Goal: Task Accomplishment & Management: Manage account settings

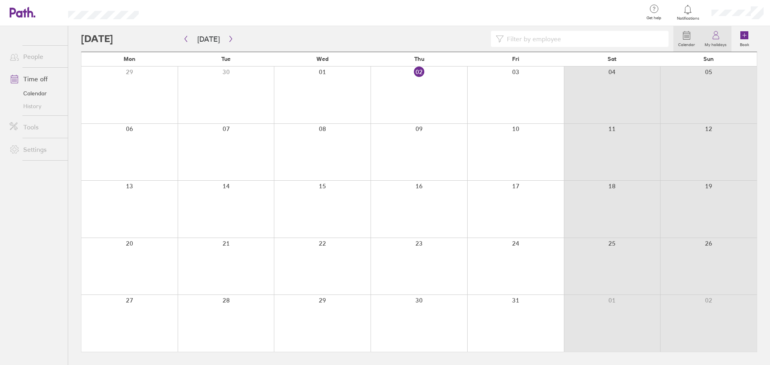
click at [709, 43] on label "My holidays" at bounding box center [716, 43] width 32 height 7
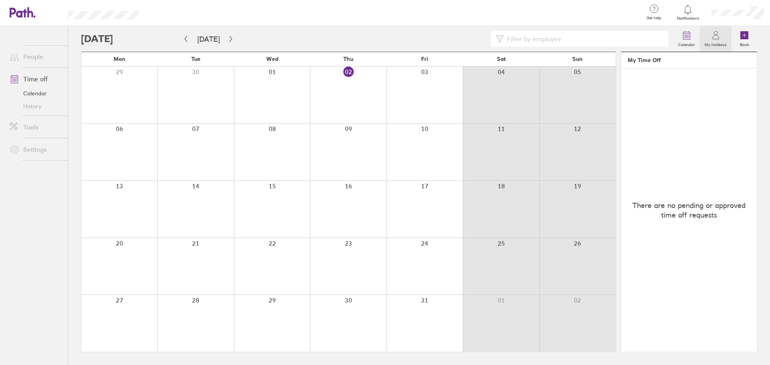
click at [719, 30] on link "My holidays" at bounding box center [716, 39] width 32 height 26
click at [34, 97] on link "Calendar" at bounding box center [35, 93] width 65 height 13
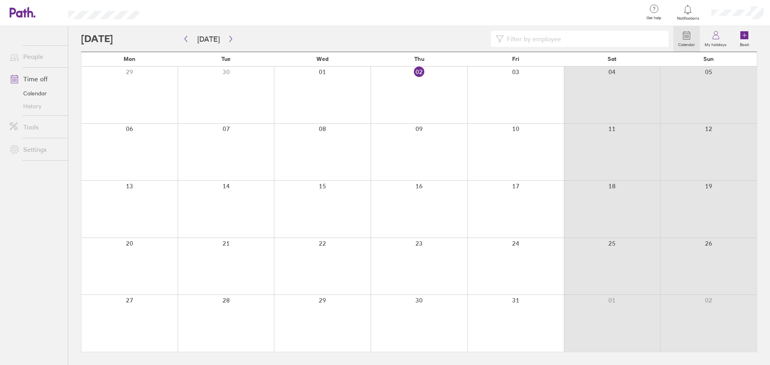
click at [687, 6] on icon at bounding box center [688, 10] width 10 height 10
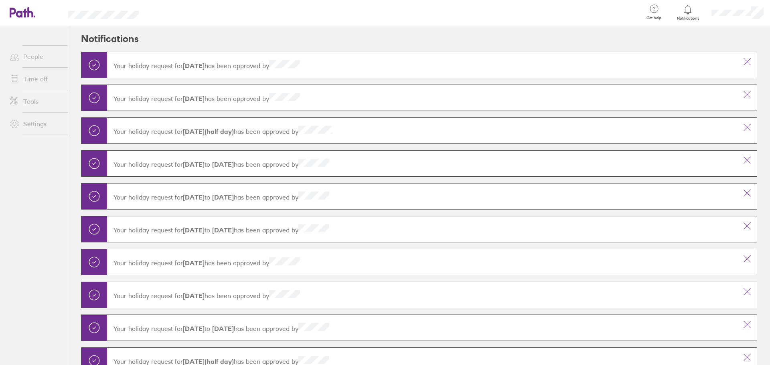
click at [40, 79] on link "Time off" at bounding box center [35, 79] width 65 height 16
